Goal: Navigation & Orientation: Find specific page/section

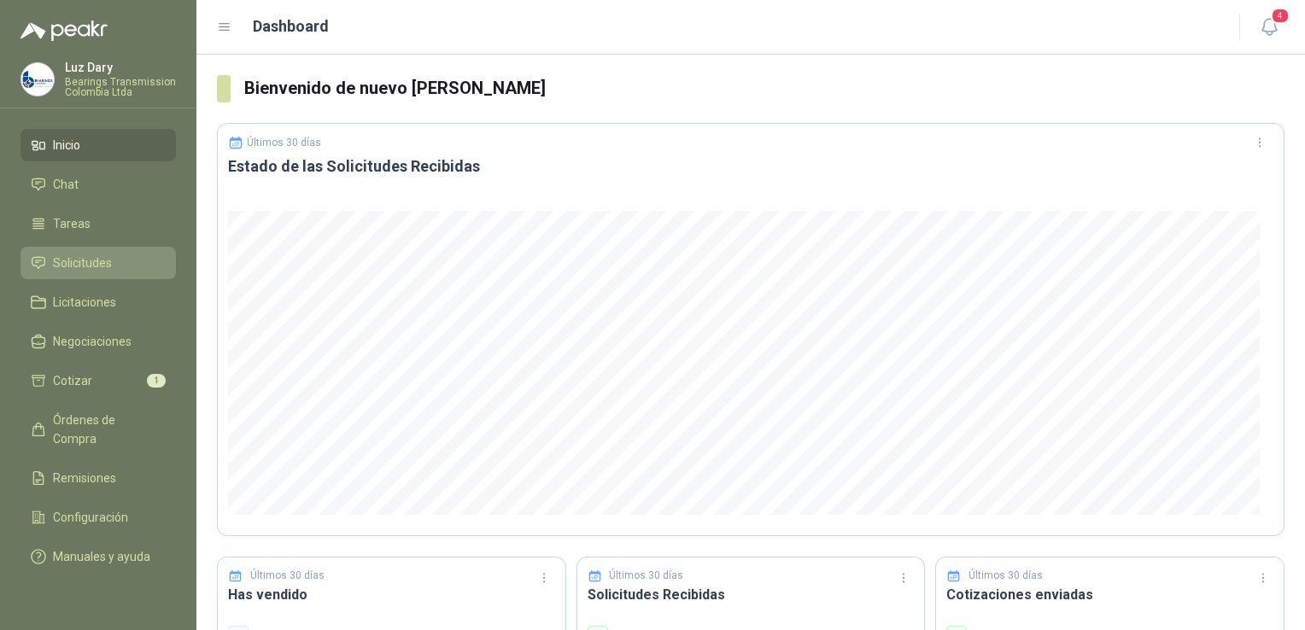
click at [99, 256] on span "Solicitudes" at bounding box center [82, 263] width 59 height 19
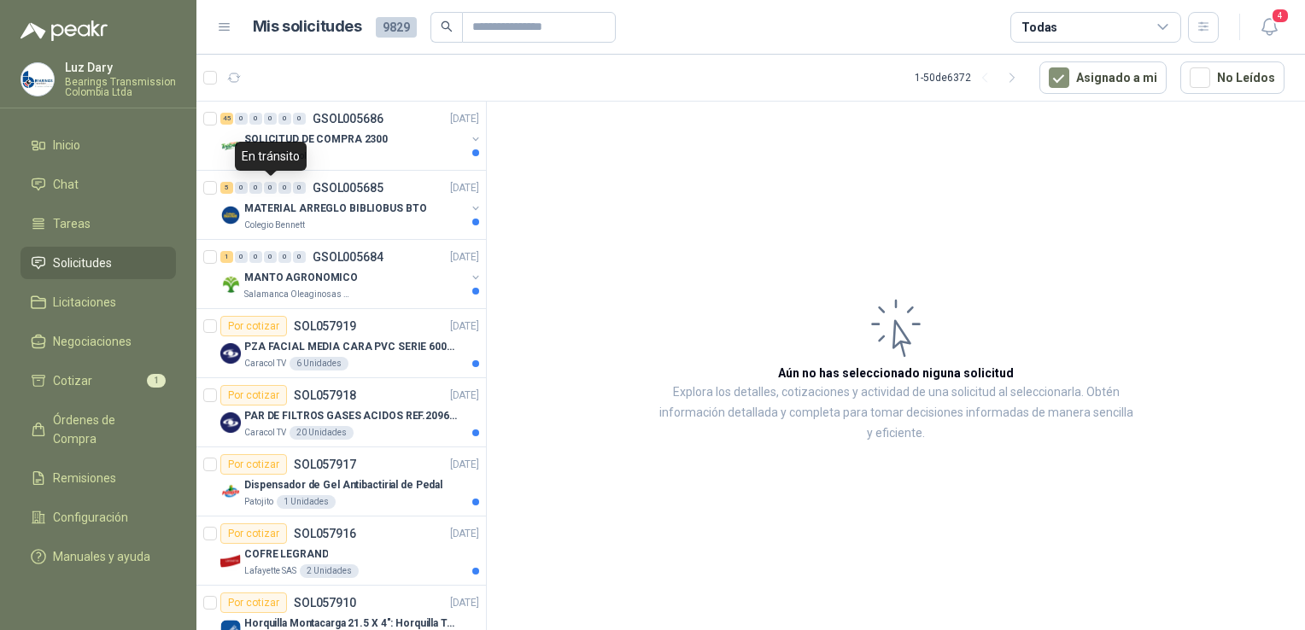
click at [297, 143] on div "En tránsito" at bounding box center [271, 156] width 72 height 29
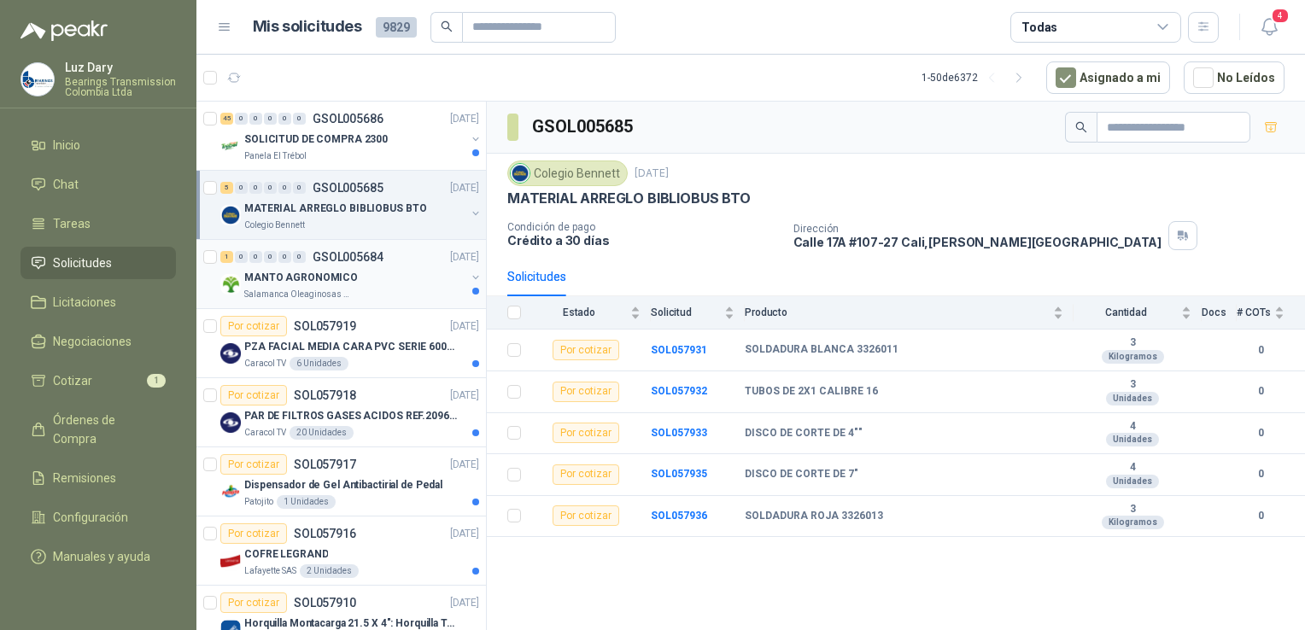
click at [376, 283] on div "MANTO AGRONOMICO" at bounding box center [354, 277] width 221 height 20
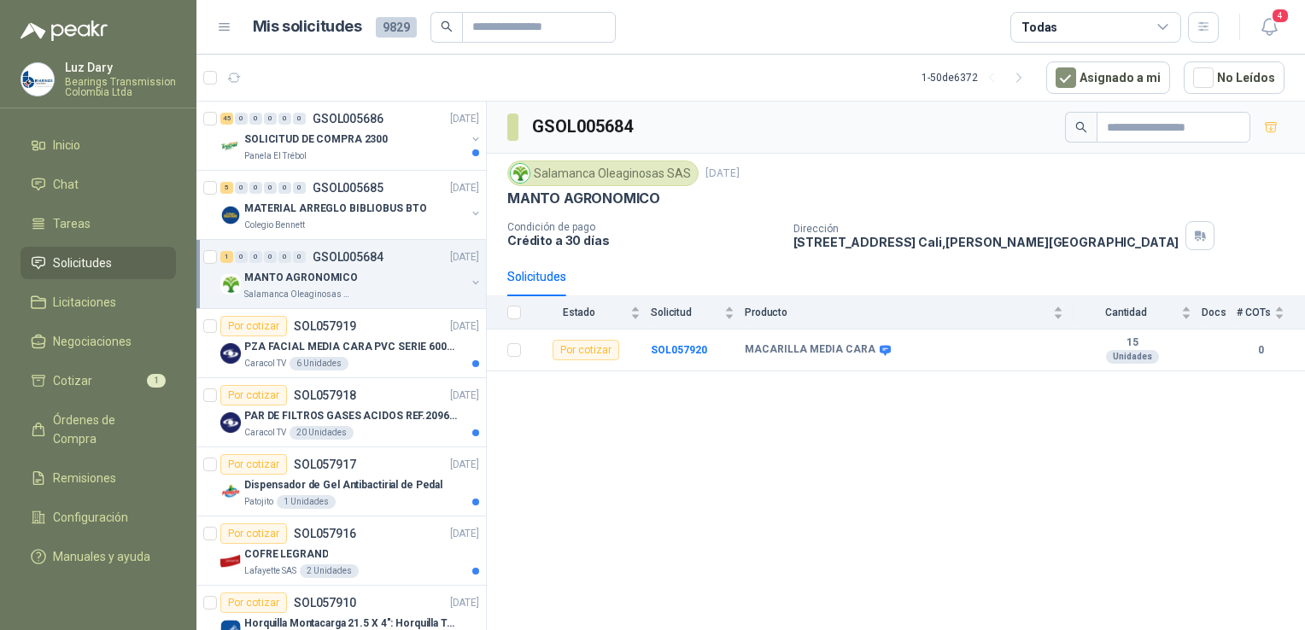
click at [368, 255] on p "GSOL005684" at bounding box center [348, 257] width 71 height 12
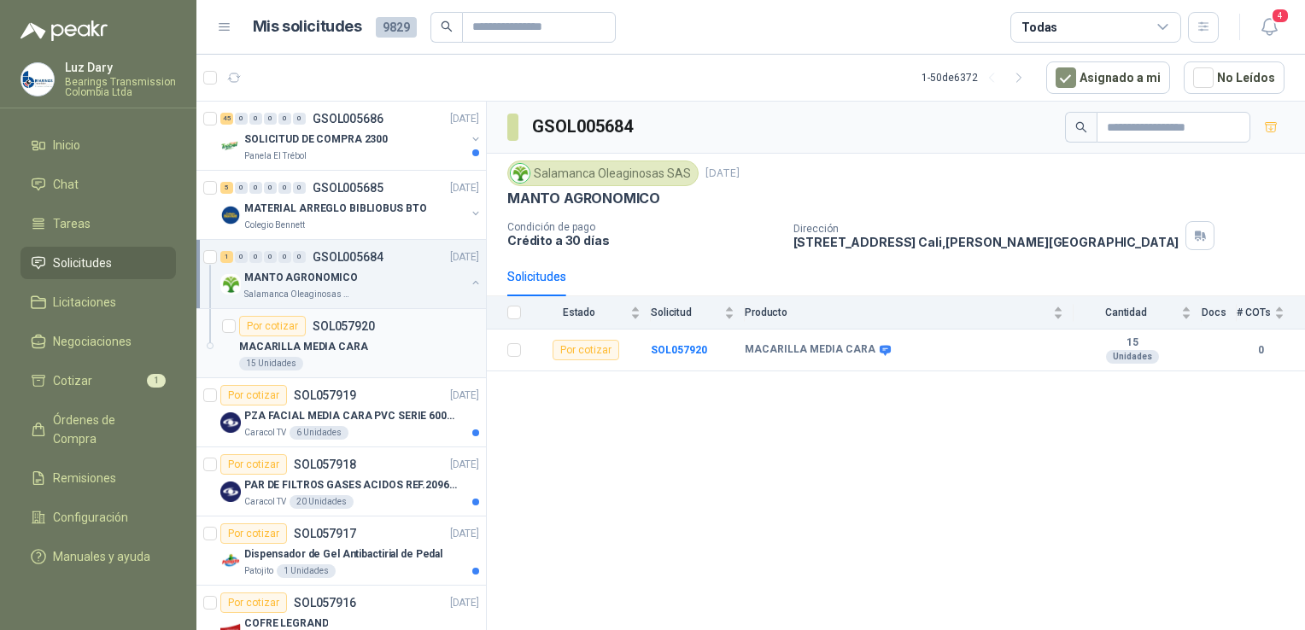
click at [355, 331] on p "SOL057920" at bounding box center [344, 326] width 62 height 12
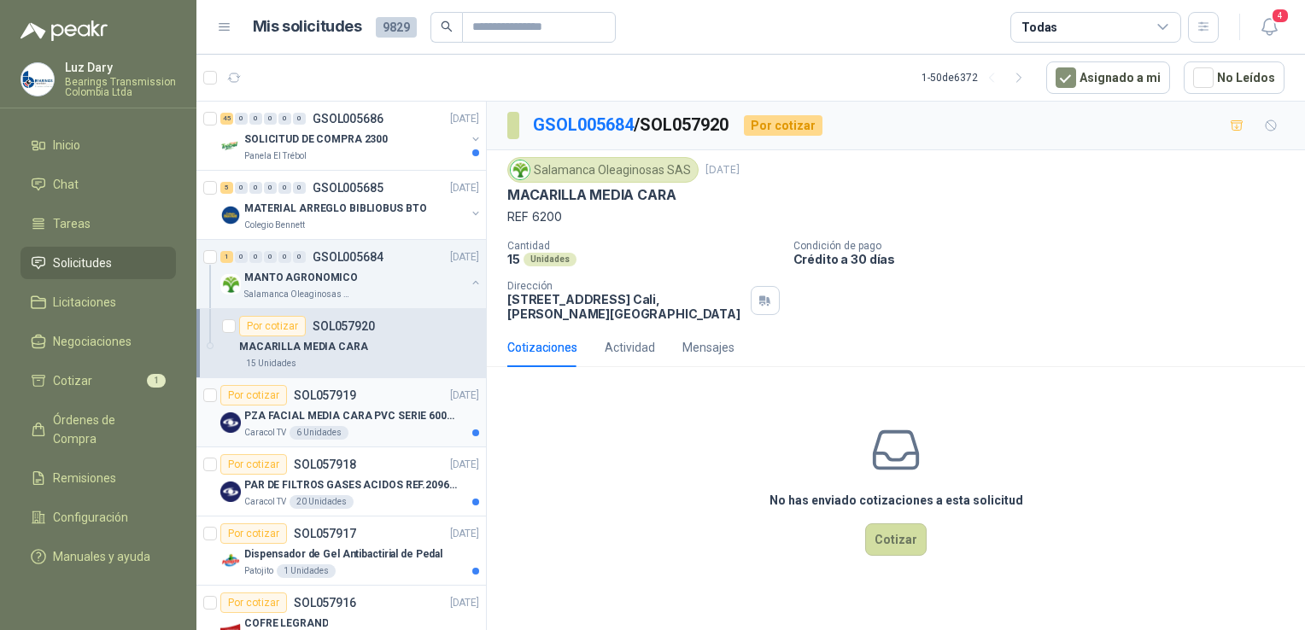
click at [338, 395] on p "SOL057919" at bounding box center [325, 395] width 62 height 12
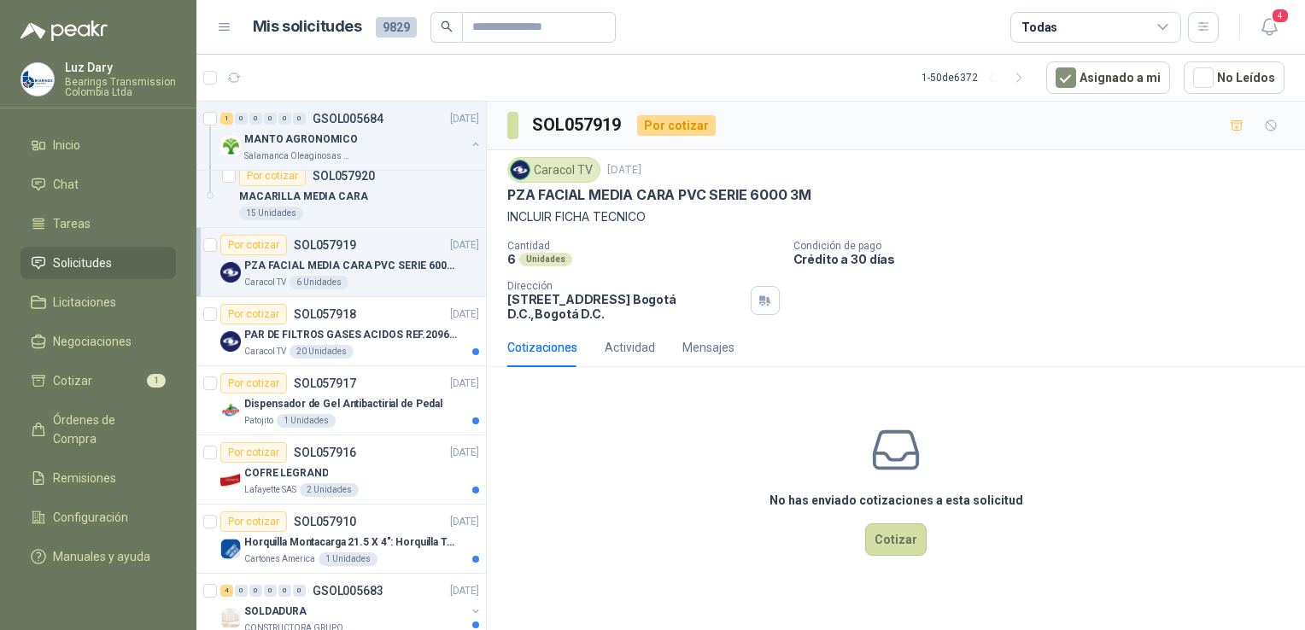
scroll to position [171, 0]
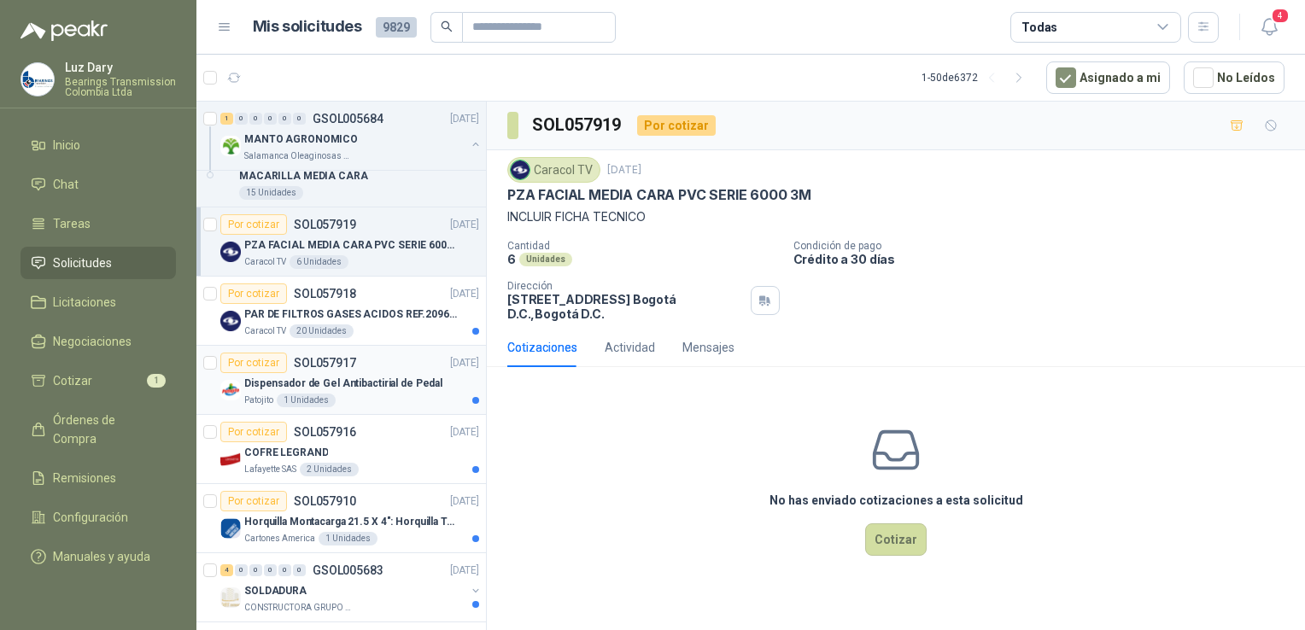
click at [334, 364] on p "SOL057917" at bounding box center [325, 363] width 62 height 12
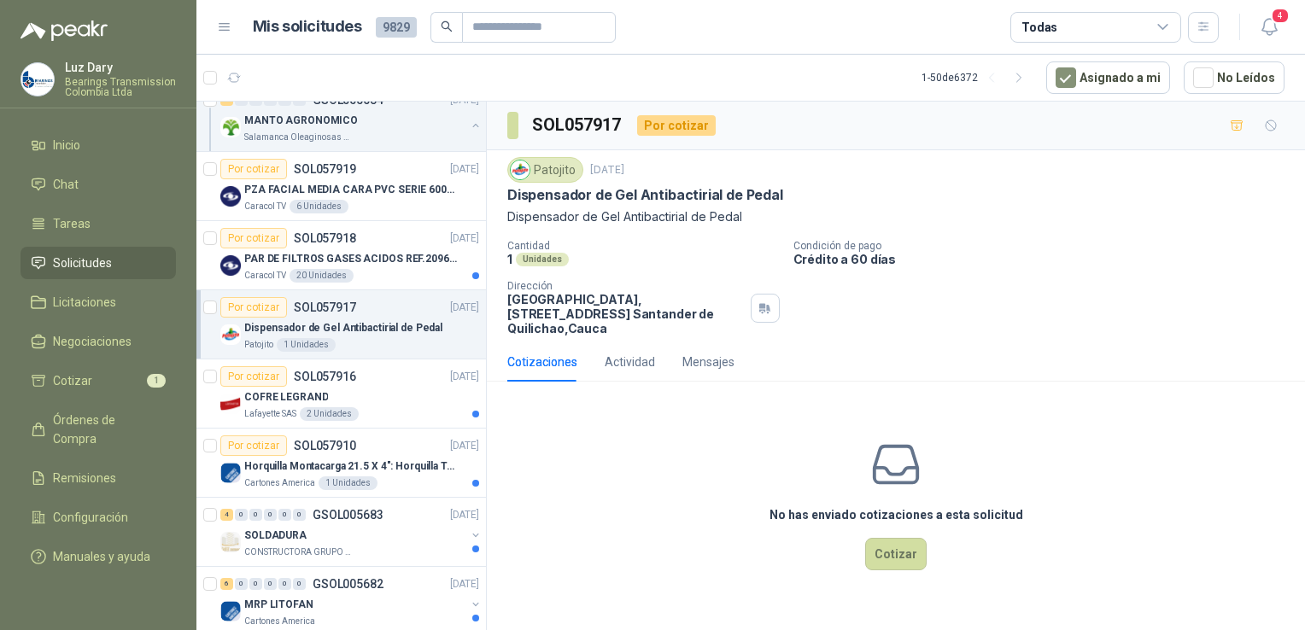
scroll to position [256, 0]
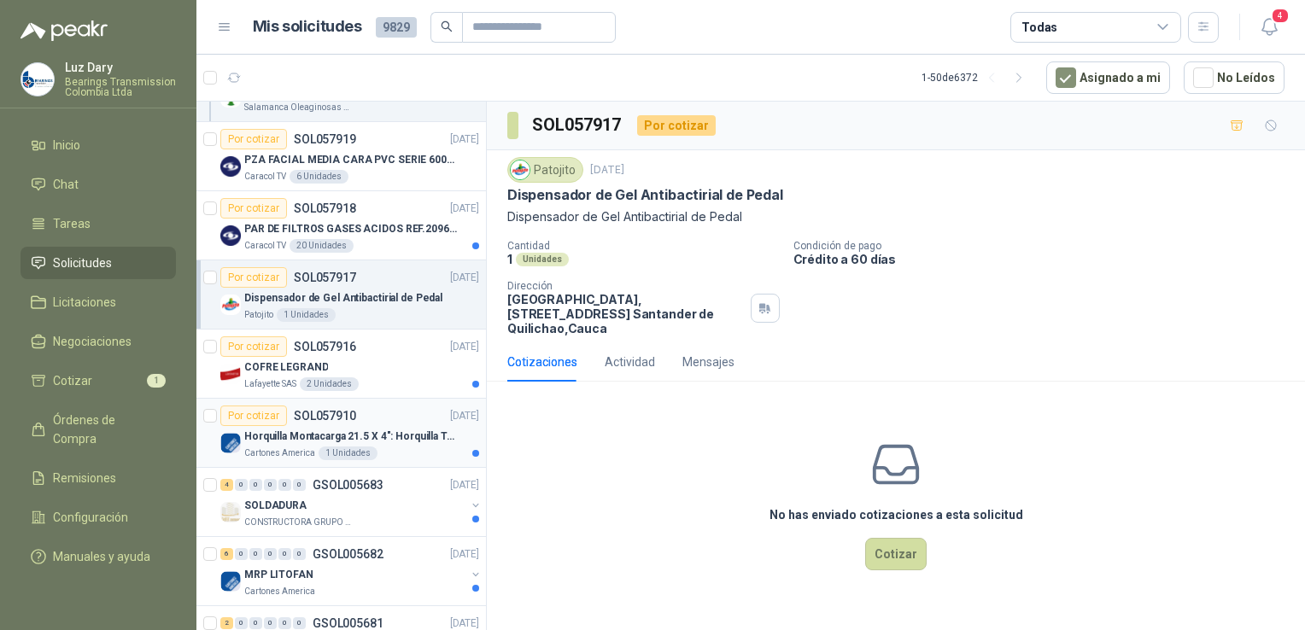
click at [355, 433] on p "Horquilla Montacarga 21.5 X 4": Horquilla Telescopica Overall size 2108 x 660 x…" at bounding box center [350, 437] width 213 height 16
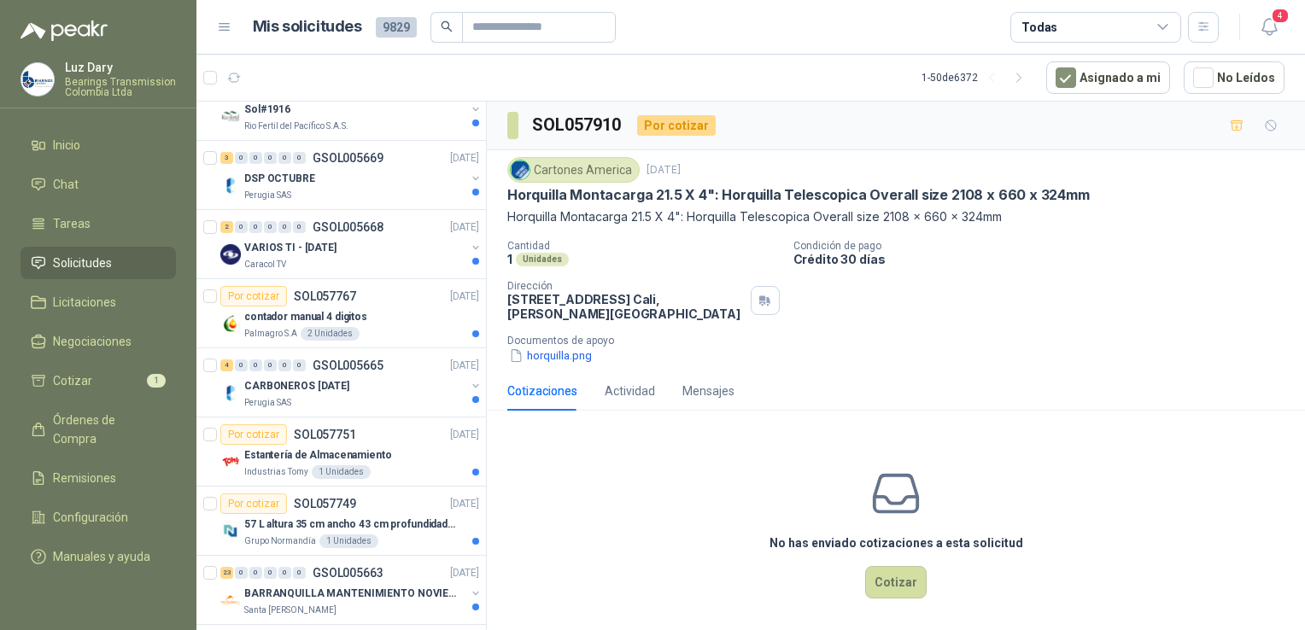
scroll to position [2135, 0]
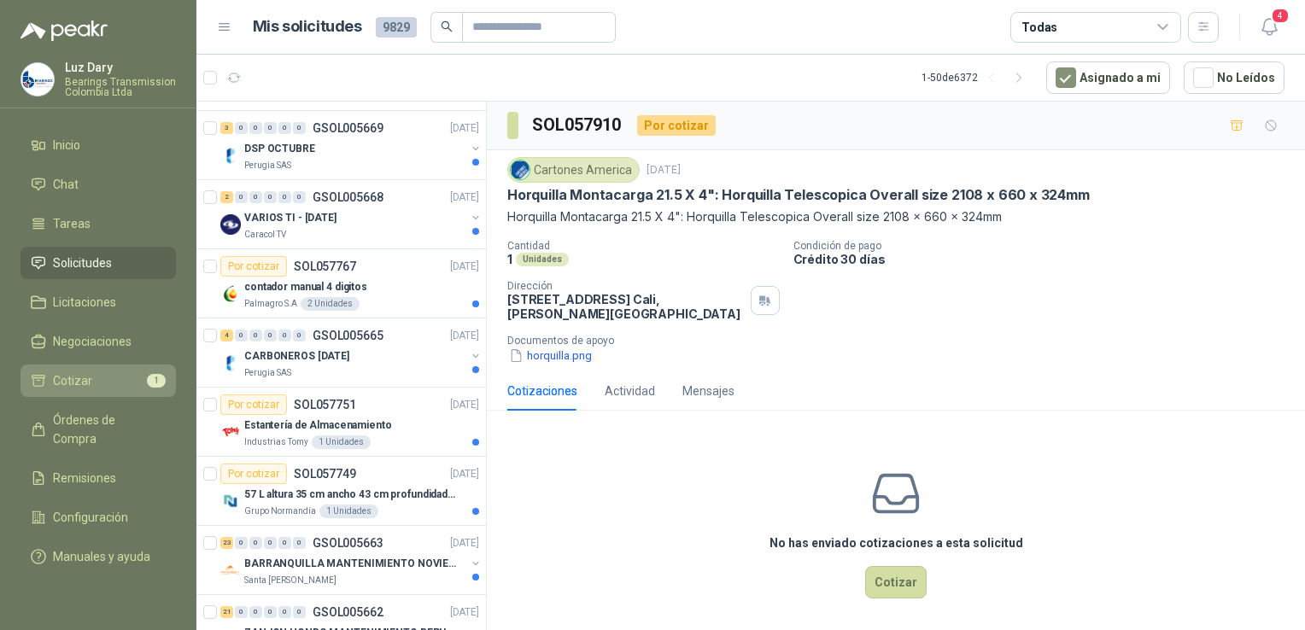
click at [111, 373] on li "Cotizar 1" at bounding box center [98, 381] width 135 height 19
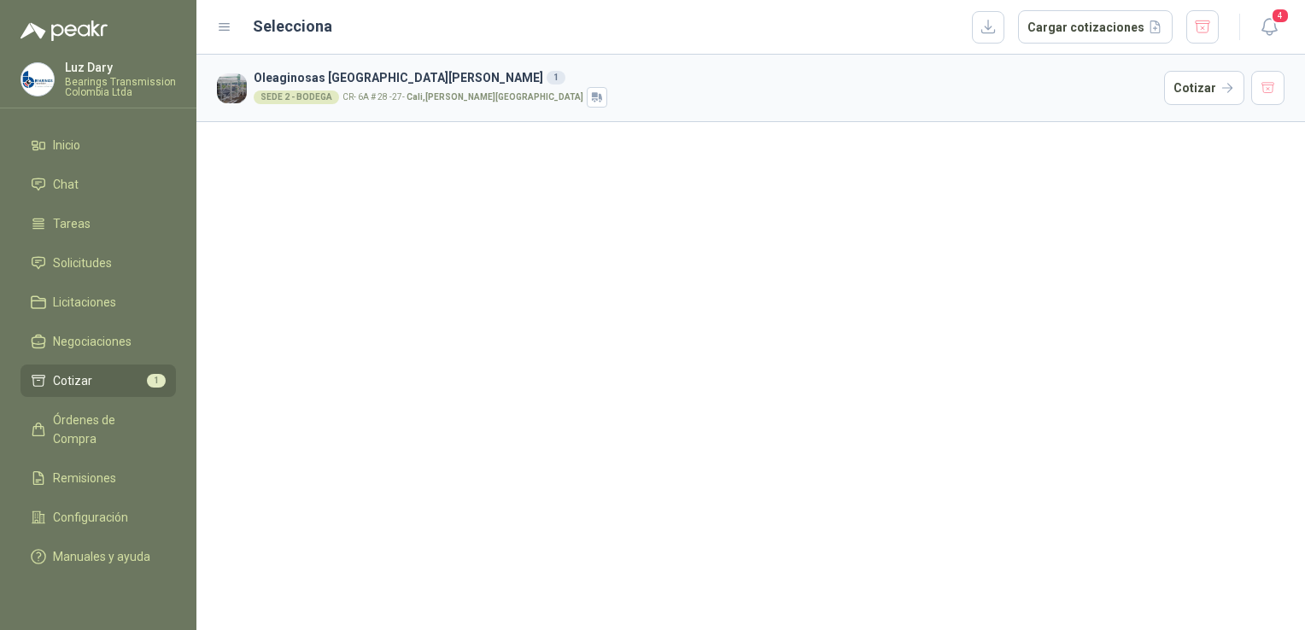
click at [325, 91] on div "SEDE 2 - BODEGA" at bounding box center [296, 98] width 85 height 14
click at [69, 152] on span "Inicio" at bounding box center [66, 145] width 27 height 19
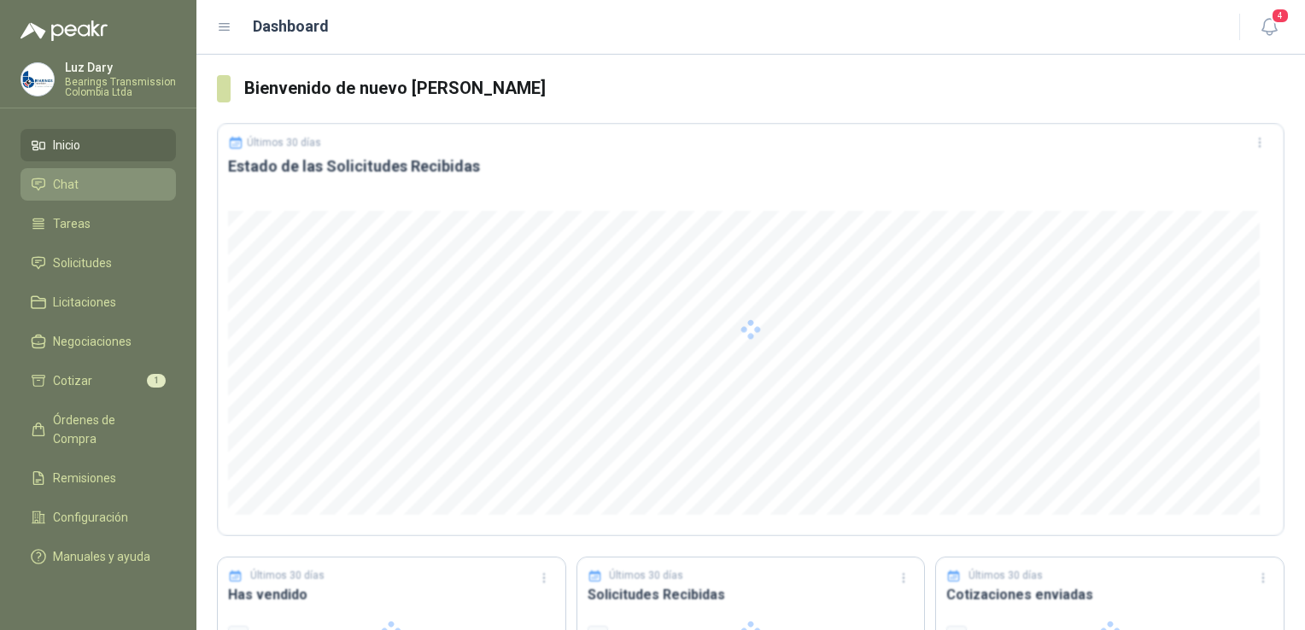
click at [72, 175] on span "Chat" at bounding box center [66, 184] width 26 height 19
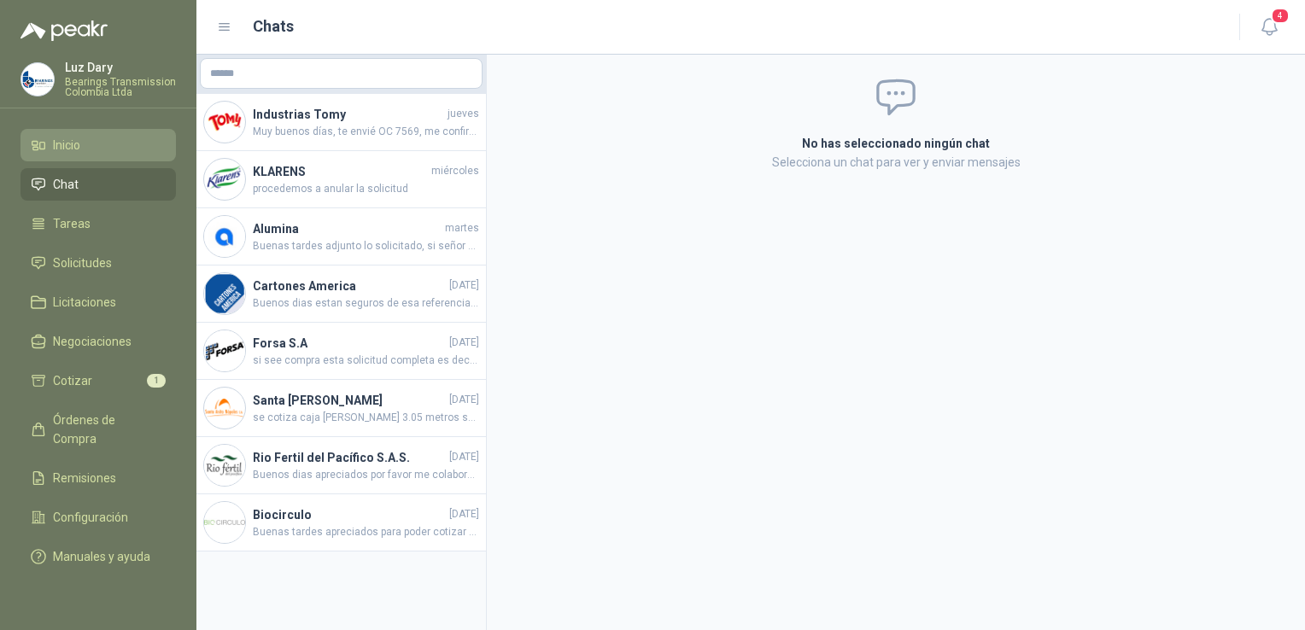
click at [73, 152] on span "Inicio" at bounding box center [66, 145] width 27 height 19
